Goal: Find specific page/section: Find specific page/section

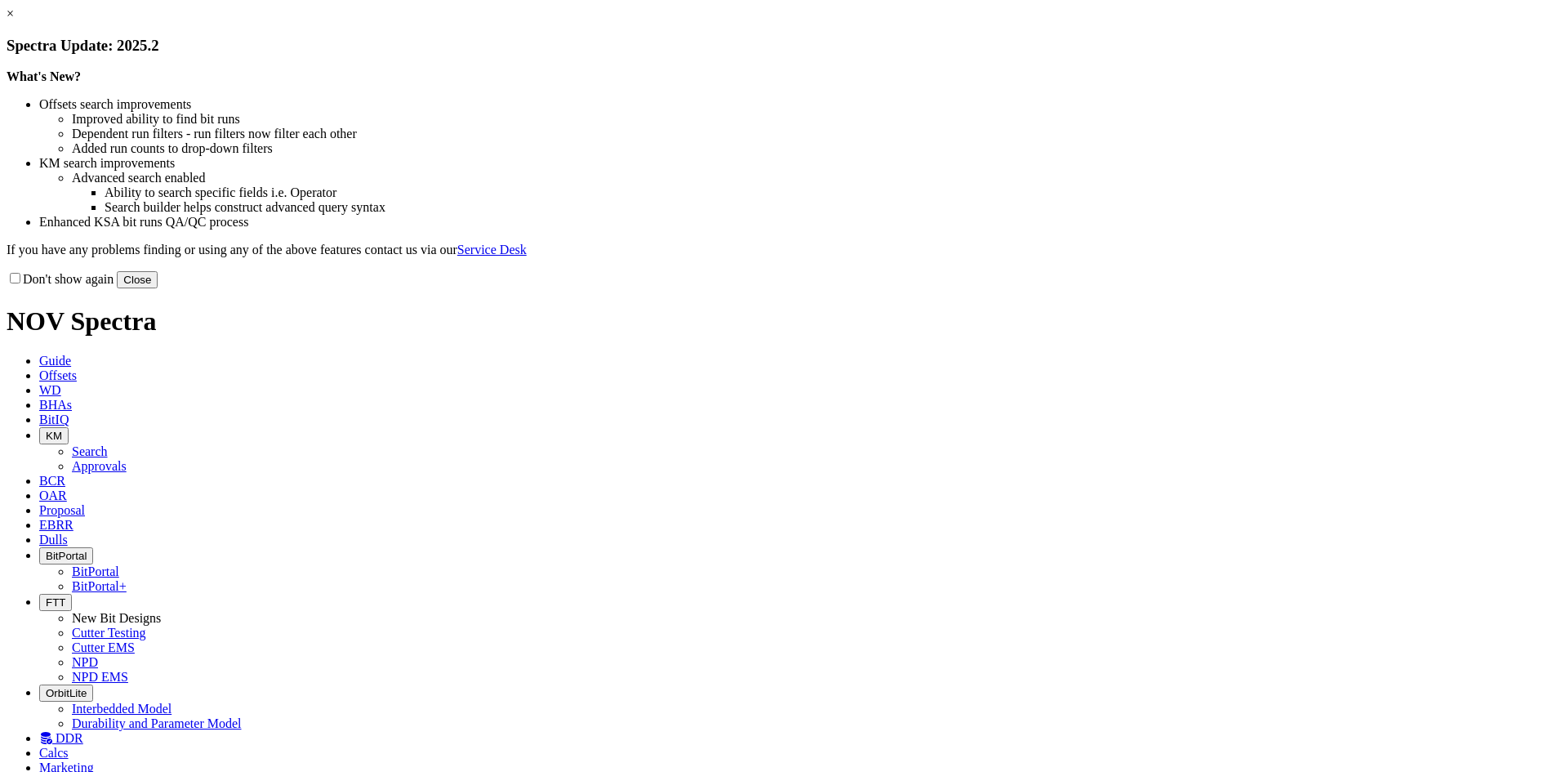
click at [158, 288] on button "Close" at bounding box center [137, 280] width 41 height 17
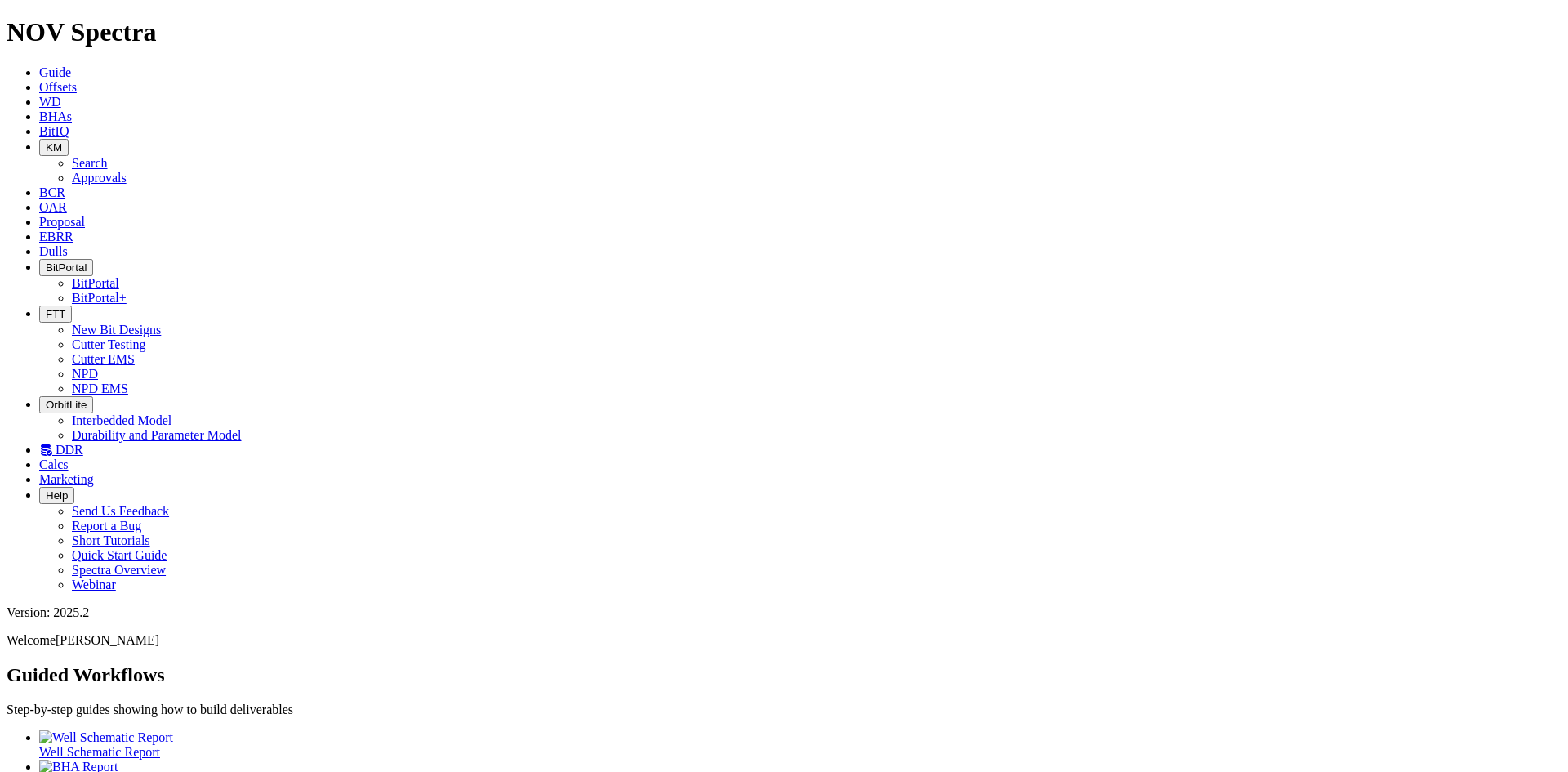
click at [45, 308] on icon "button" at bounding box center [45, 314] width 0 height 13
click at [134, 352] on link "Cutter EMS" at bounding box center [102, 358] width 63 height 14
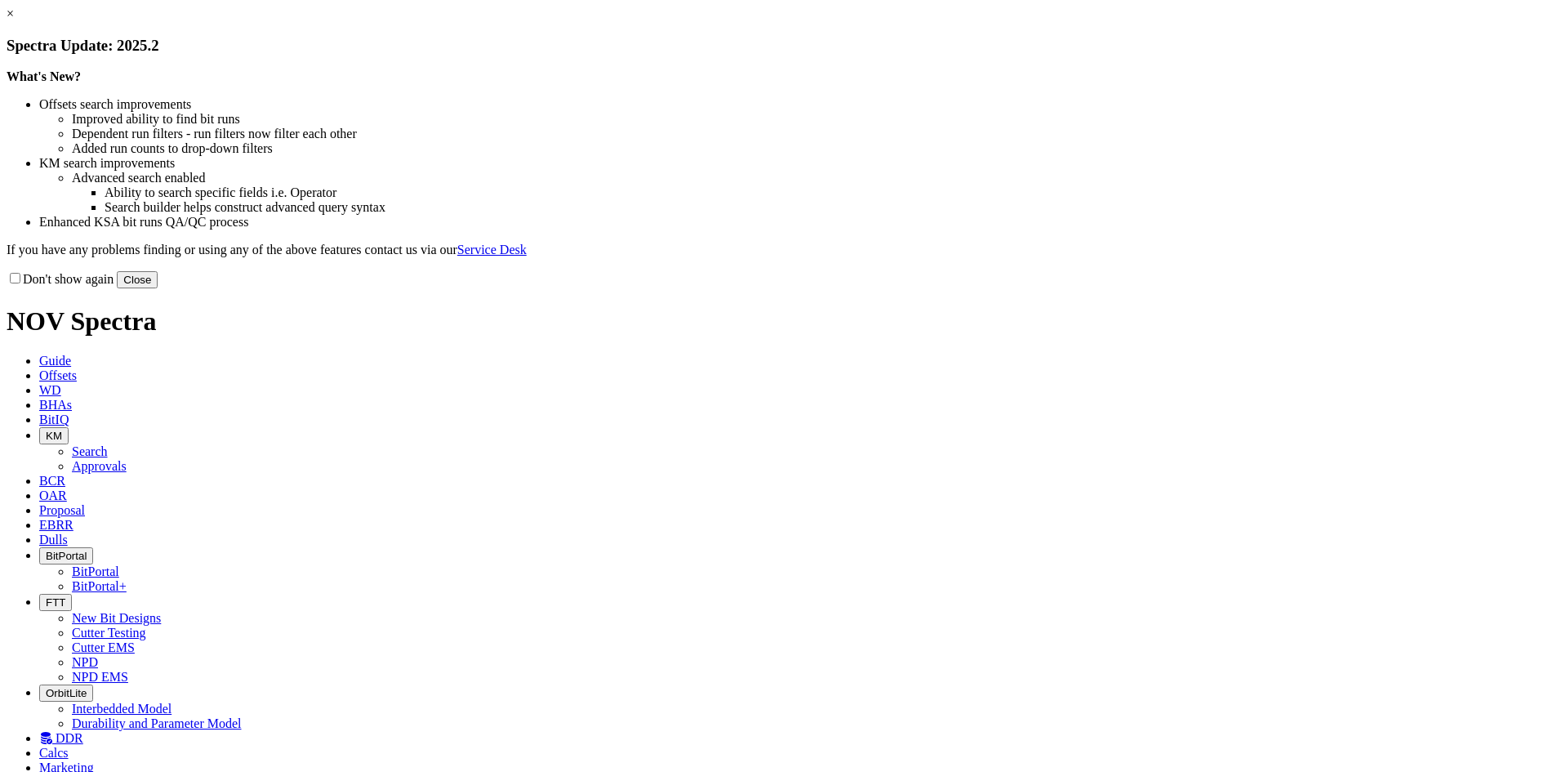
click at [158, 288] on button "Close" at bounding box center [137, 280] width 41 height 17
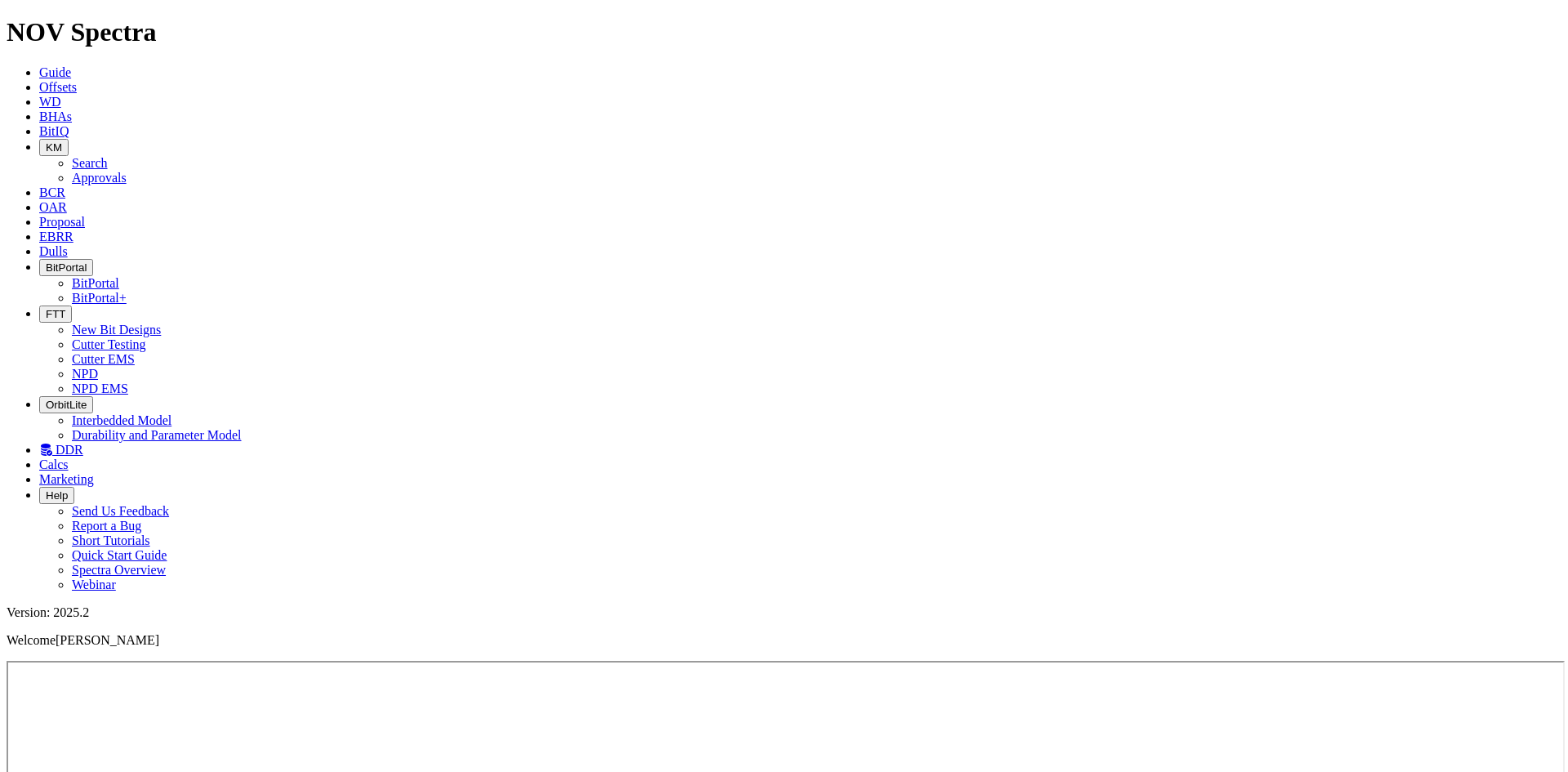
click at [68, 244] on span "Dulls" at bounding box center [54, 251] width 29 height 14
click at [40, 229] on icon at bounding box center [40, 236] width 0 height 14
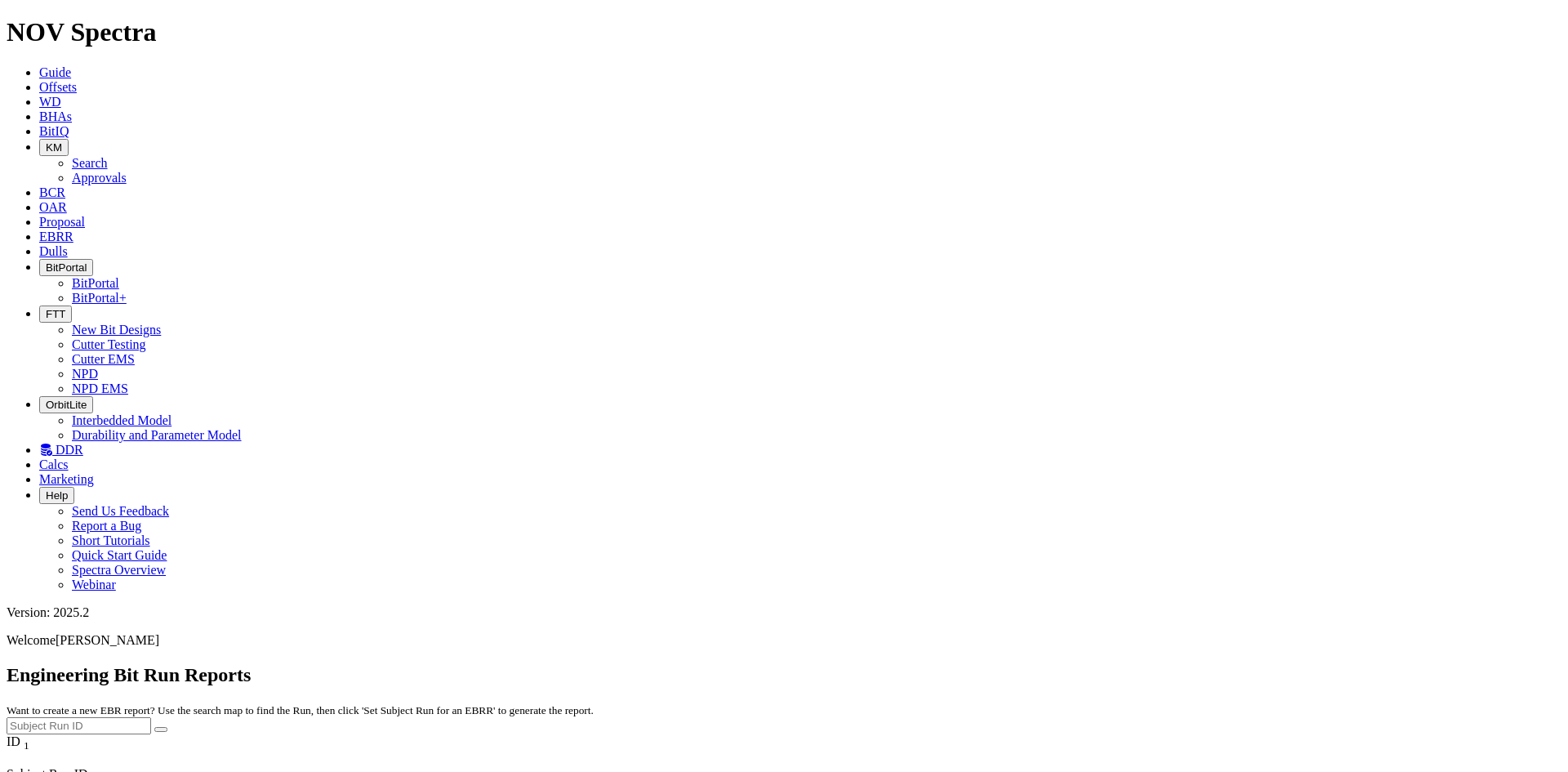
click at [85, 214] on link "Proposal" at bounding box center [62, 221] width 45 height 14
click at [69, 124] on span "BitIQ" at bounding box center [54, 130] width 29 height 14
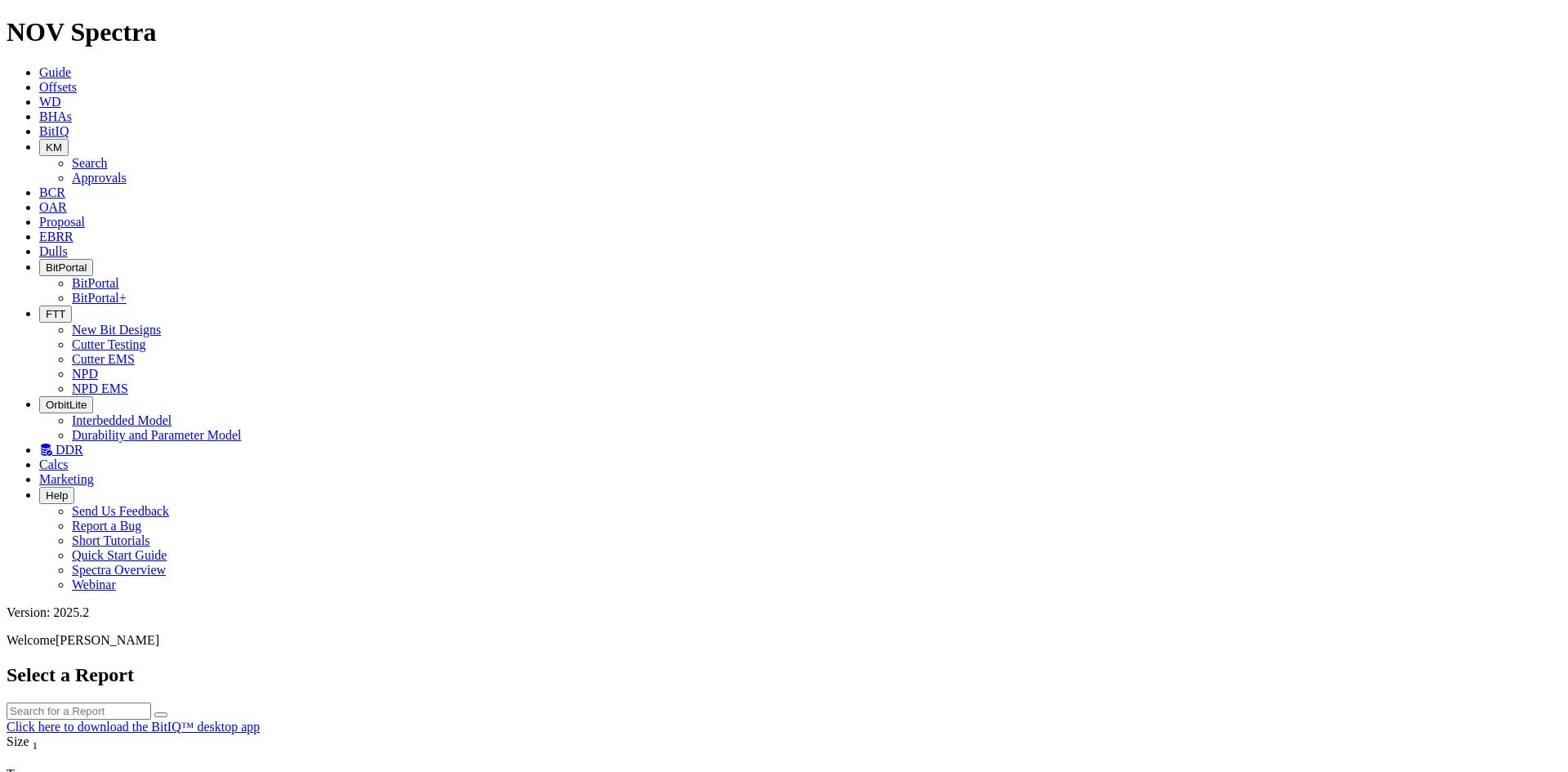
click at [69, 139] on button "KM" at bounding box center [54, 148] width 29 height 17
click at [127, 171] on link "Approvals" at bounding box center [99, 178] width 55 height 14
click at [62, 141] on span "KM" at bounding box center [53, 147] width 16 height 13
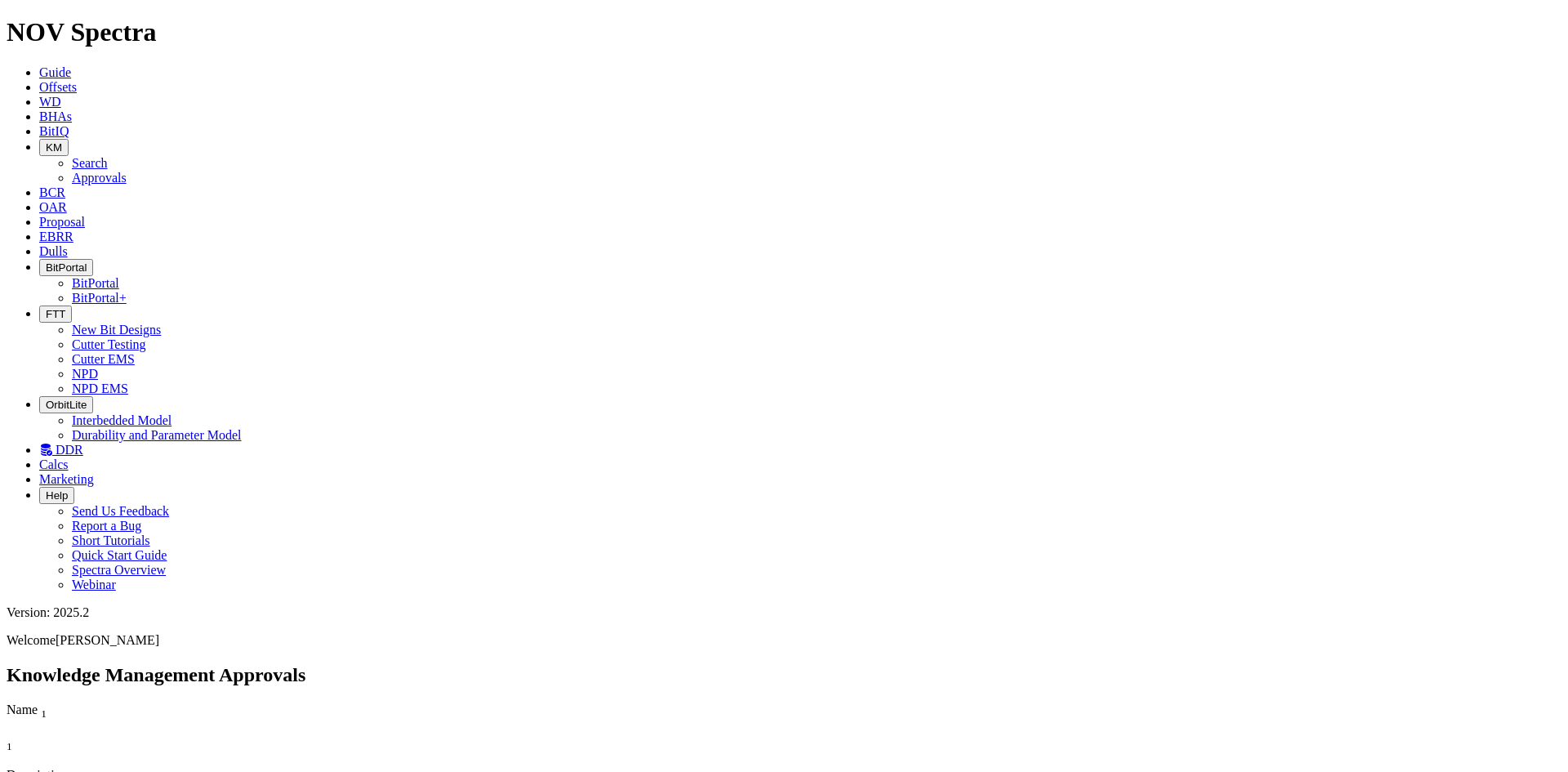
click at [108, 156] on link "Search" at bounding box center [89, 162] width 36 height 14
click at [160, 771] on icon "button" at bounding box center [160, 779] width 0 height 0
type input "[DATE]"
click at [160, 771] on icon "button" at bounding box center [160, 779] width 0 height 0
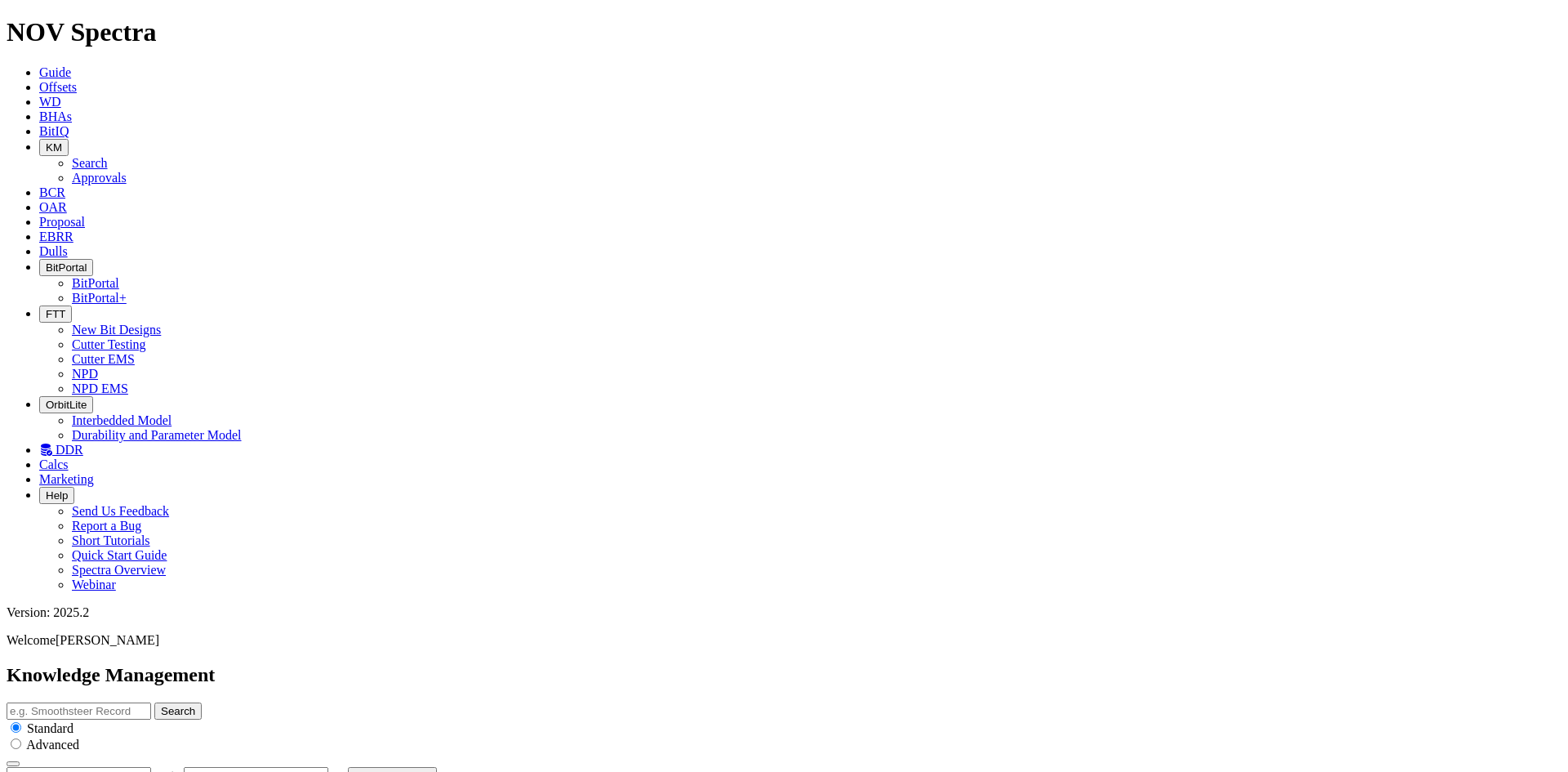
type input "[DATE]"
